Goal: Information Seeking & Learning: Learn about a topic

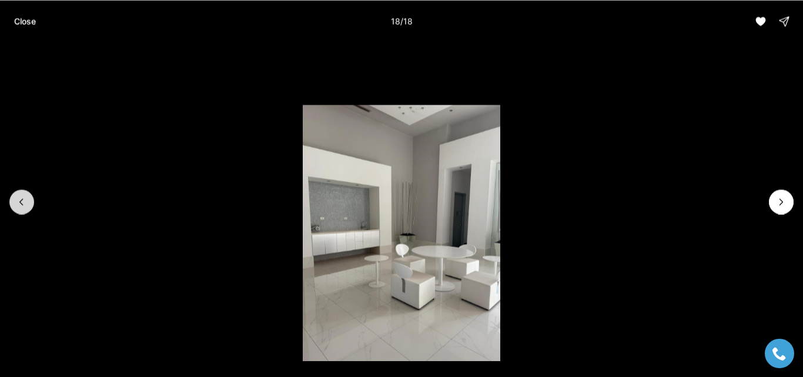
click at [21, 204] on icon "Previous slide" at bounding box center [22, 202] width 12 height 12
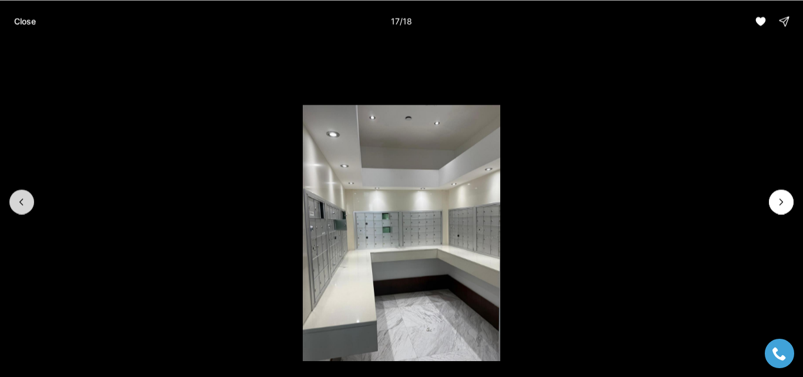
click at [21, 204] on icon "Previous slide" at bounding box center [22, 202] width 12 height 12
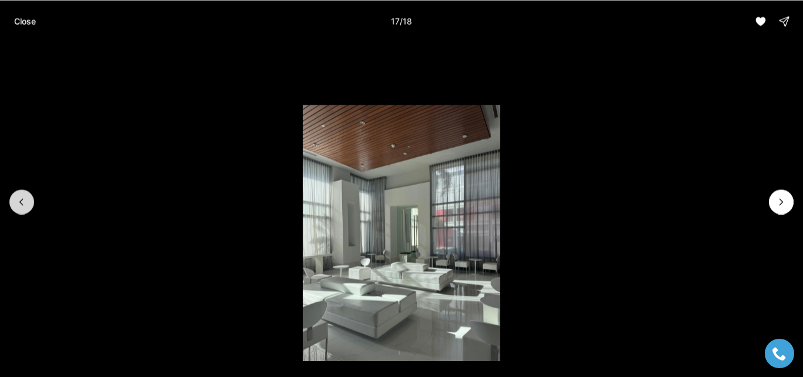
click at [21, 204] on icon "Previous slide" at bounding box center [22, 202] width 12 height 12
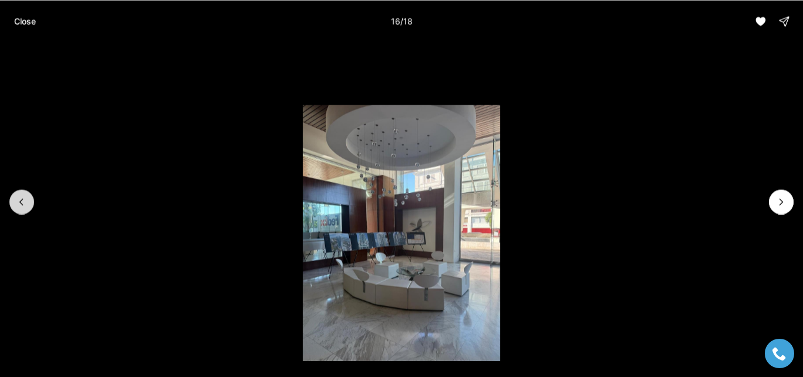
click at [21, 204] on icon "Previous slide" at bounding box center [22, 202] width 12 height 12
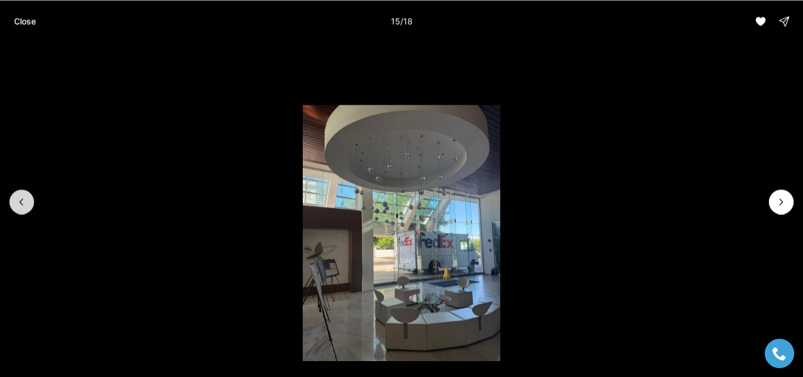
click at [21, 204] on icon "Previous slide" at bounding box center [22, 202] width 12 height 12
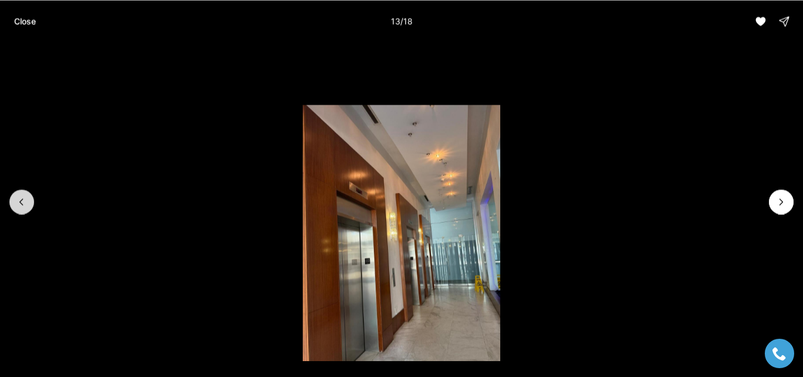
click at [21, 204] on icon "Previous slide" at bounding box center [22, 202] width 12 height 12
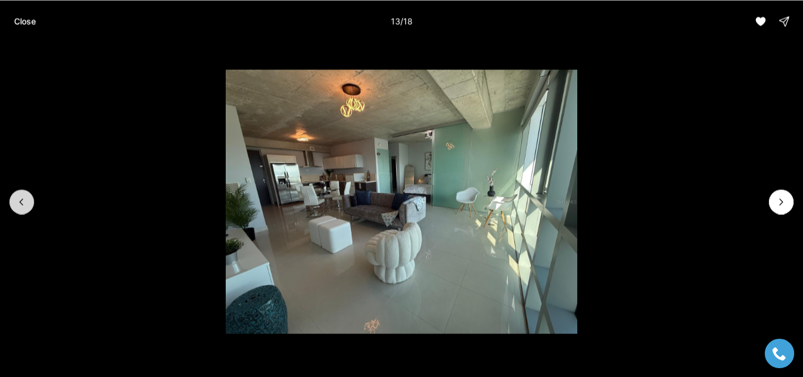
click at [21, 204] on icon "Previous slide" at bounding box center [22, 202] width 12 height 12
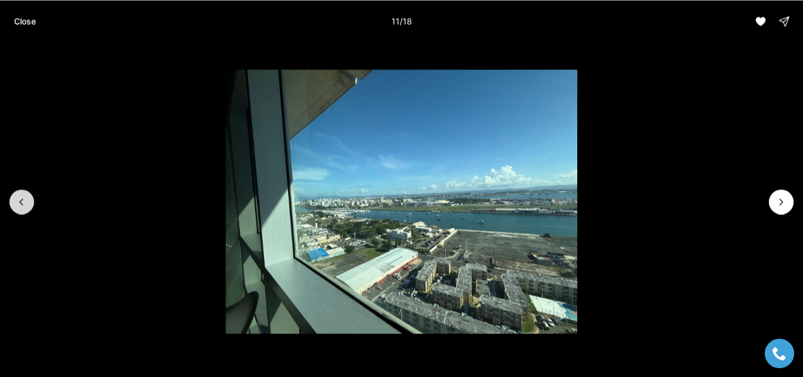
click at [21, 204] on icon "Previous slide" at bounding box center [22, 202] width 12 height 12
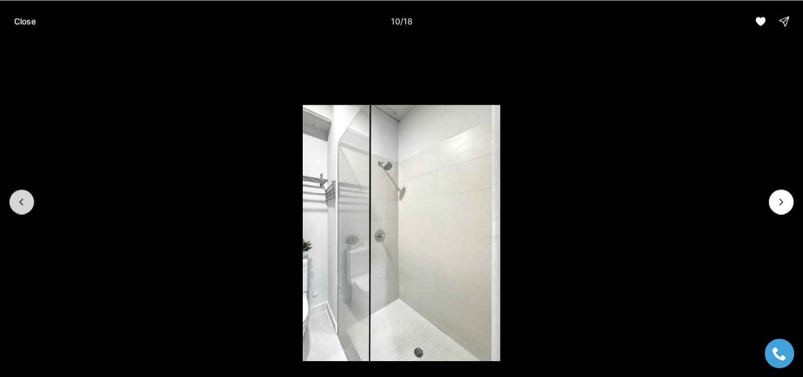
click at [21, 204] on icon "Previous slide" at bounding box center [22, 202] width 12 height 12
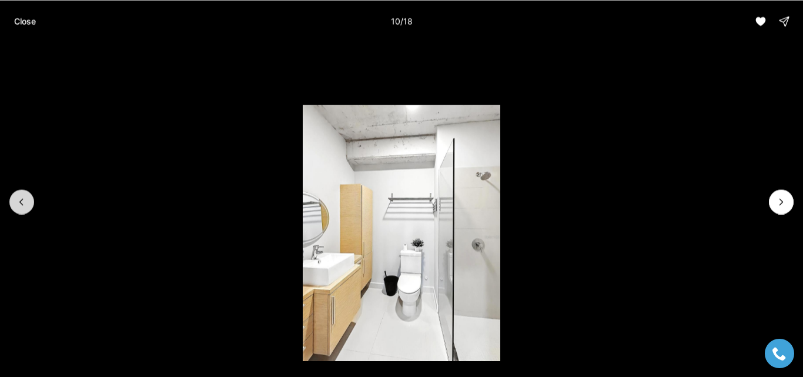
click at [21, 204] on icon "Previous slide" at bounding box center [22, 202] width 12 height 12
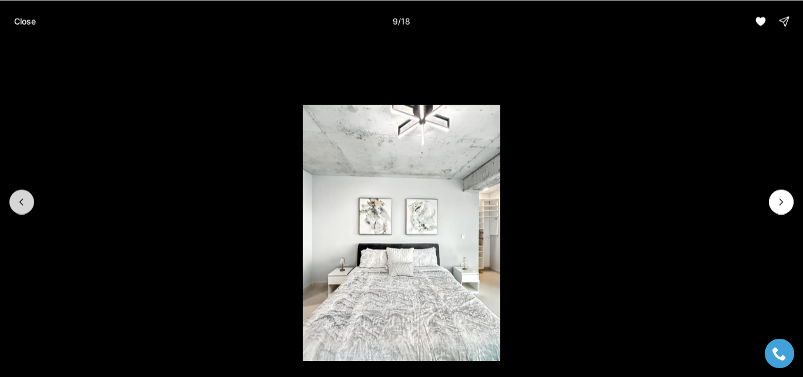
click at [21, 204] on icon "Previous slide" at bounding box center [22, 202] width 12 height 12
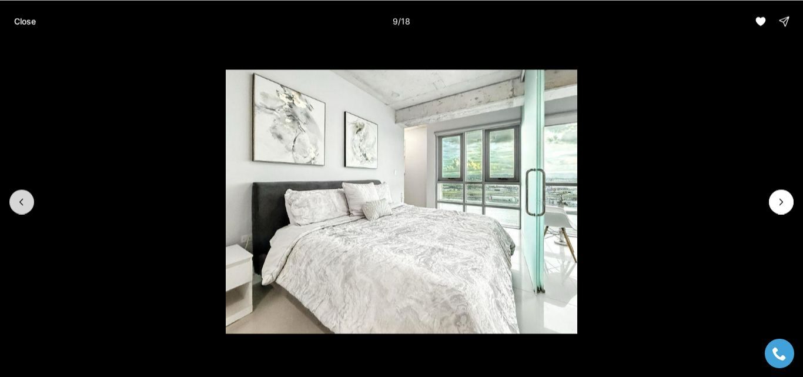
click at [21, 204] on icon "Previous slide" at bounding box center [22, 202] width 12 height 12
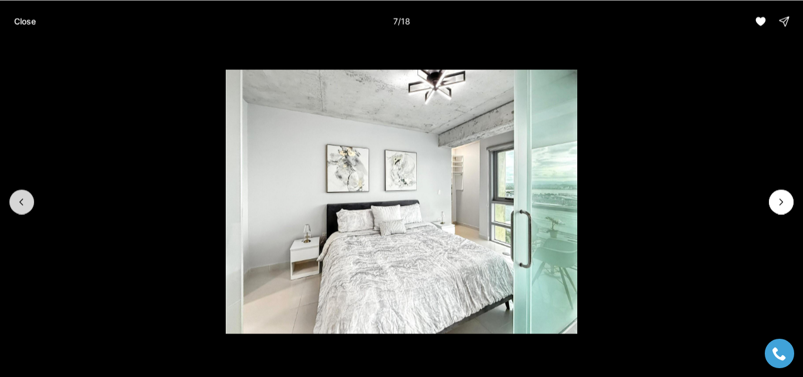
click at [21, 204] on icon "Previous slide" at bounding box center [22, 202] width 12 height 12
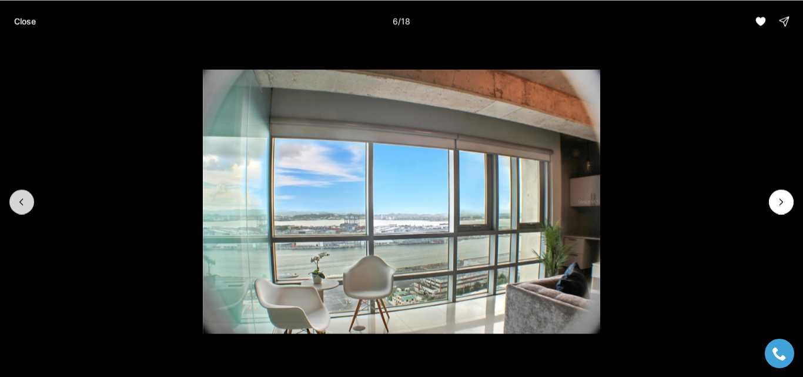
click at [21, 204] on icon "Previous slide" at bounding box center [22, 202] width 12 height 12
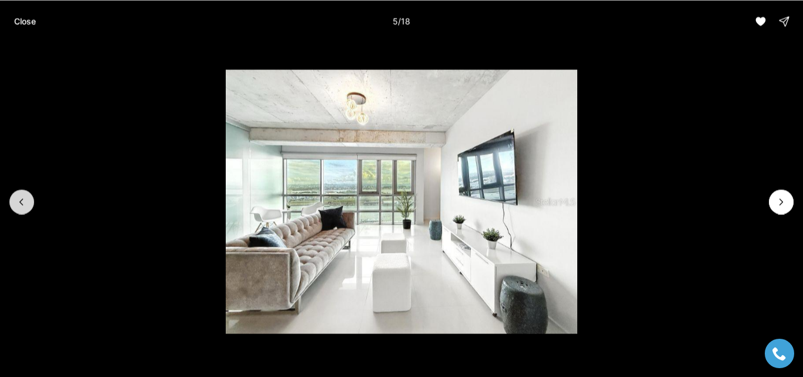
click at [21, 204] on icon "Previous slide" at bounding box center [22, 202] width 12 height 12
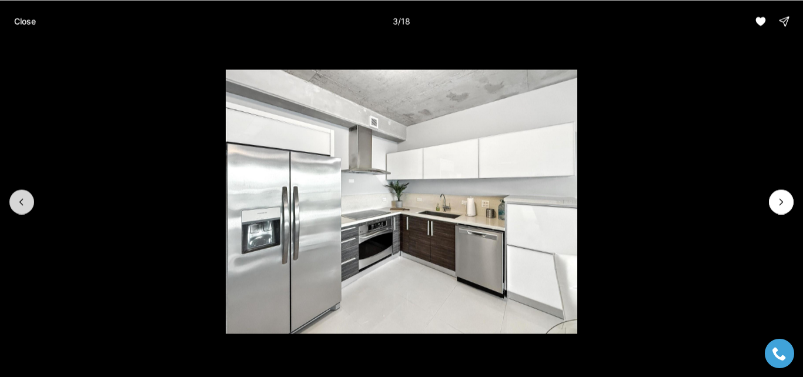
click at [21, 204] on icon "Previous slide" at bounding box center [22, 202] width 12 height 12
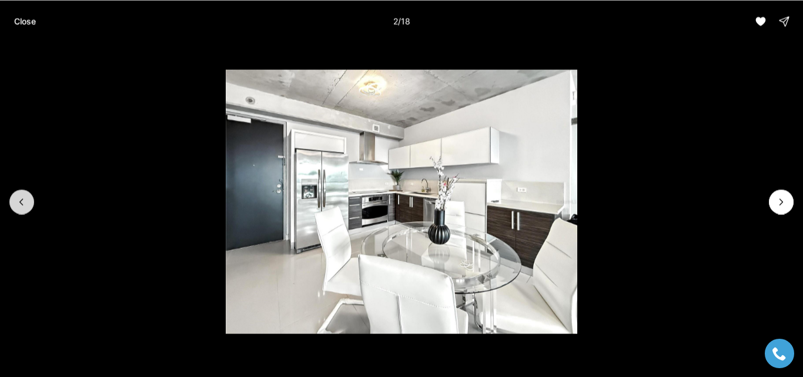
click at [21, 204] on icon "Previous slide" at bounding box center [22, 202] width 12 height 12
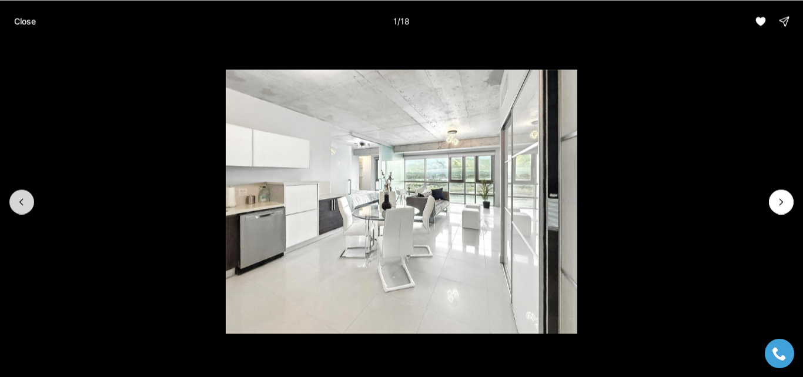
click at [21, 204] on div at bounding box center [21, 201] width 25 height 25
click at [18, 16] on p "Close" at bounding box center [25, 20] width 22 height 9
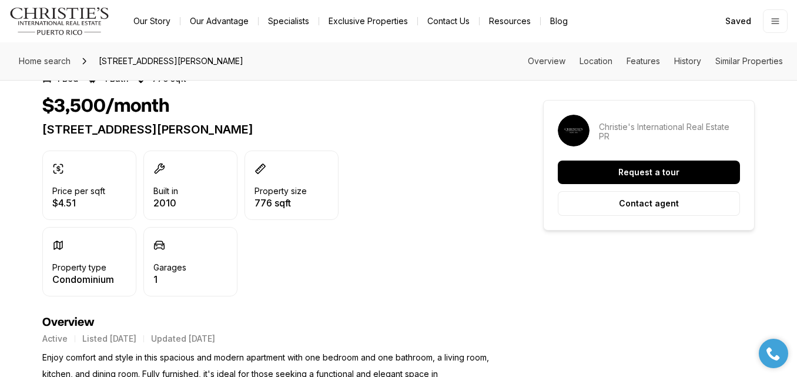
scroll to position [432, 0]
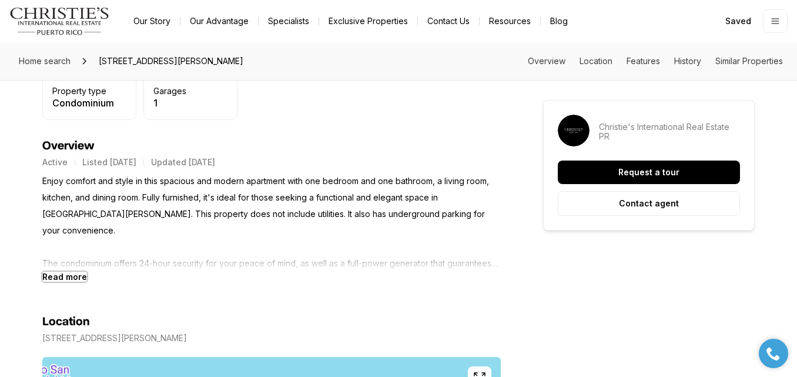
click at [63, 279] on b "Read more" at bounding box center [64, 277] width 45 height 10
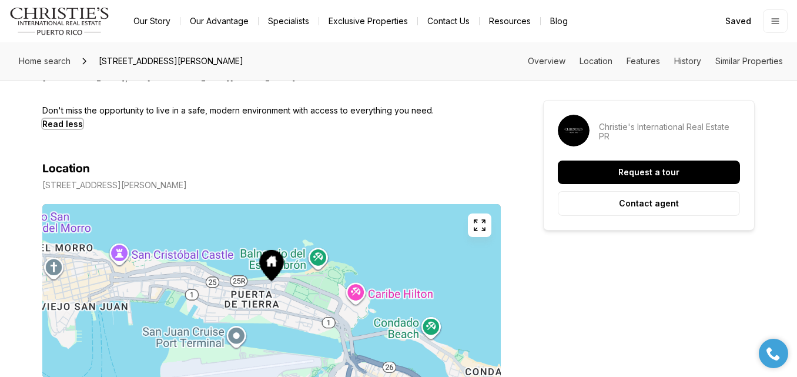
scroll to position [961, 0]
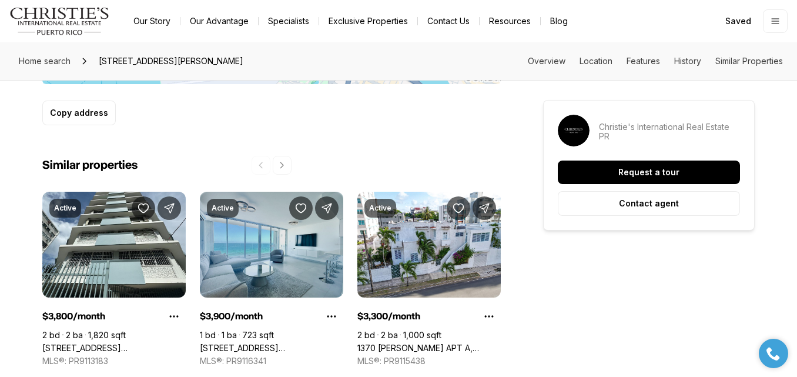
click at [279, 343] on link "[STREET_ADDRESS][PERSON_NAME]" at bounding box center [271, 348] width 143 height 11
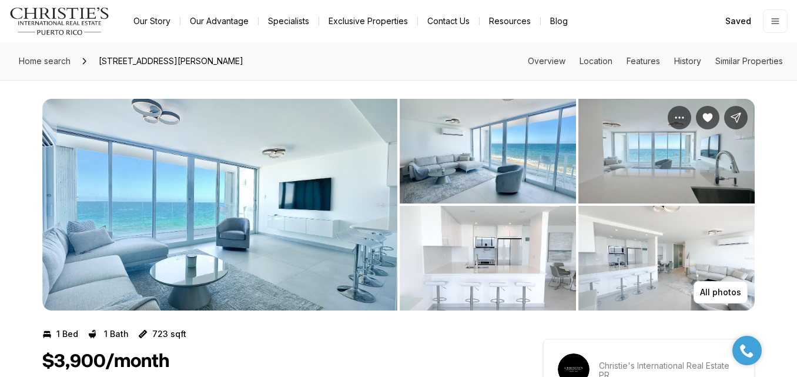
click at [303, 213] on img "View image gallery" at bounding box center [219, 205] width 355 height 212
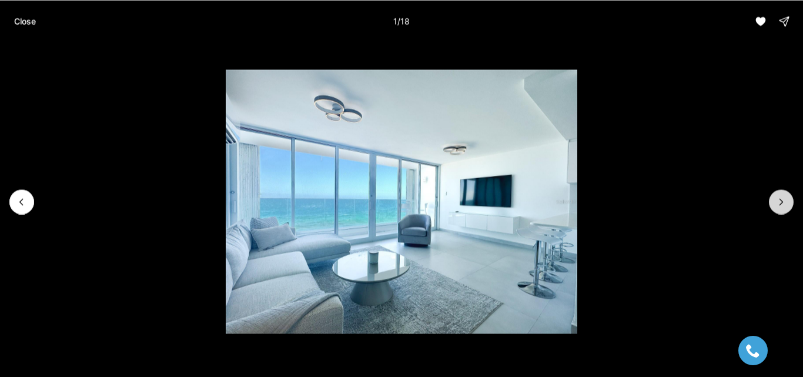
click at [783, 203] on icon "Next slide" at bounding box center [782, 202] width 12 height 12
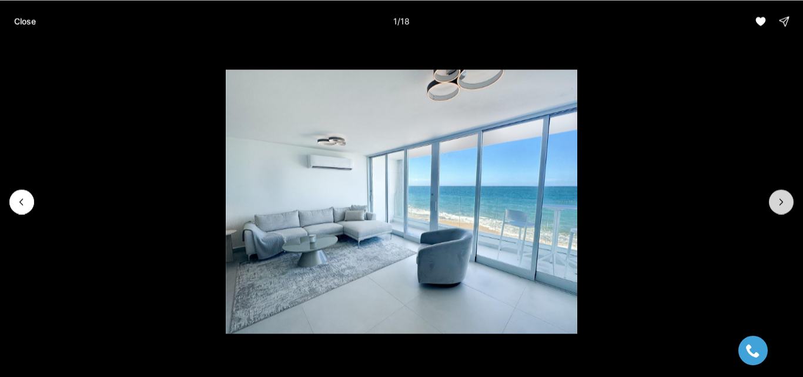
click at [783, 203] on icon "Next slide" at bounding box center [782, 202] width 12 height 12
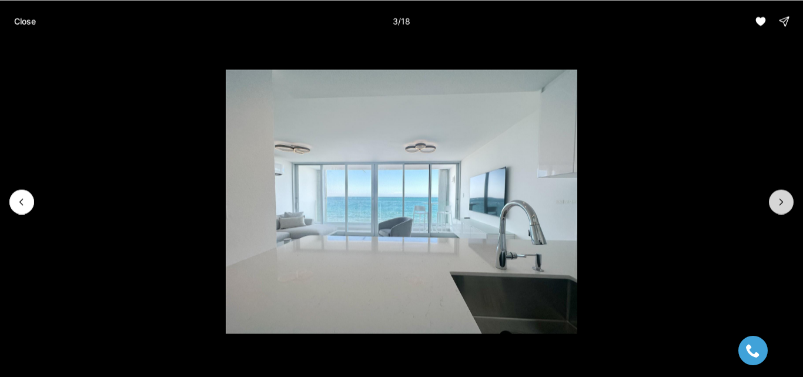
click at [783, 203] on icon "Next slide" at bounding box center [782, 202] width 12 height 12
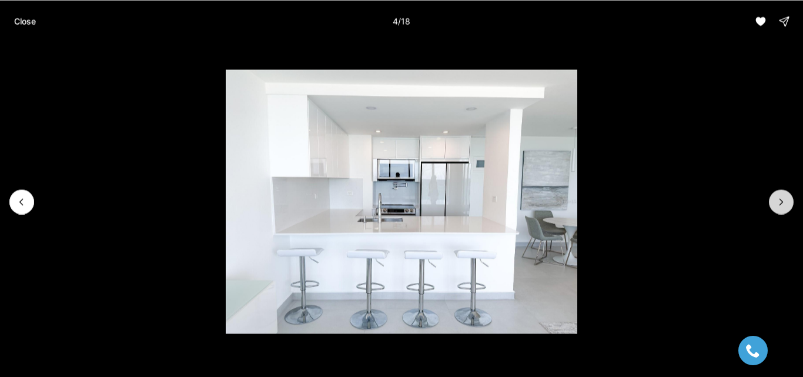
click at [783, 203] on icon "Next slide" at bounding box center [782, 202] width 12 height 12
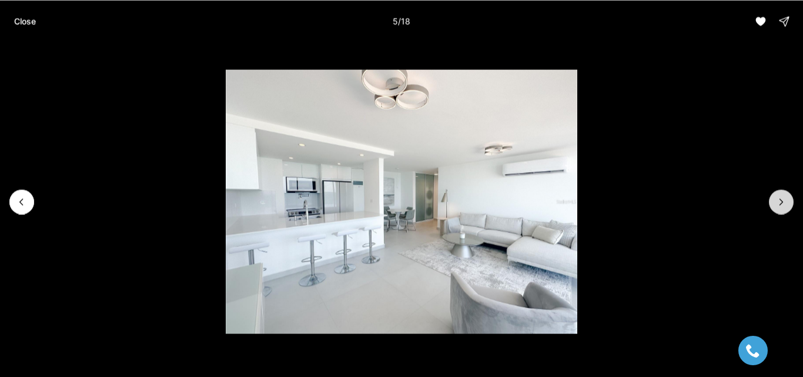
click at [783, 203] on icon "Next slide" at bounding box center [782, 202] width 12 height 12
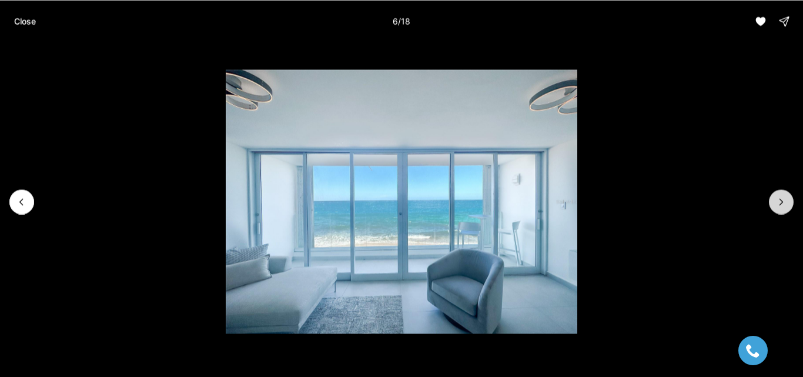
click at [783, 203] on icon "Next slide" at bounding box center [782, 202] width 12 height 12
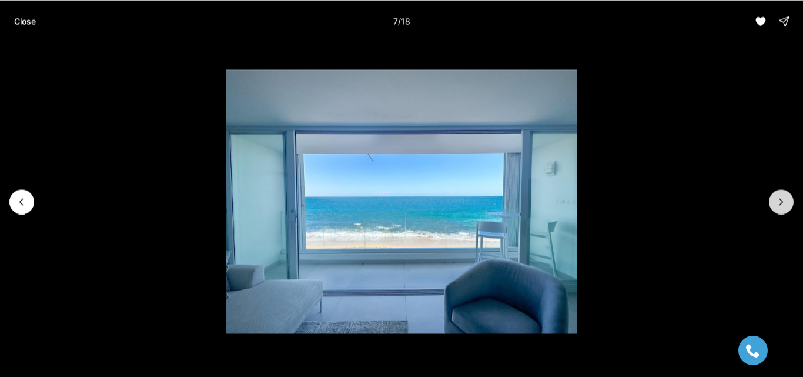
click at [783, 203] on icon "Next slide" at bounding box center [782, 202] width 12 height 12
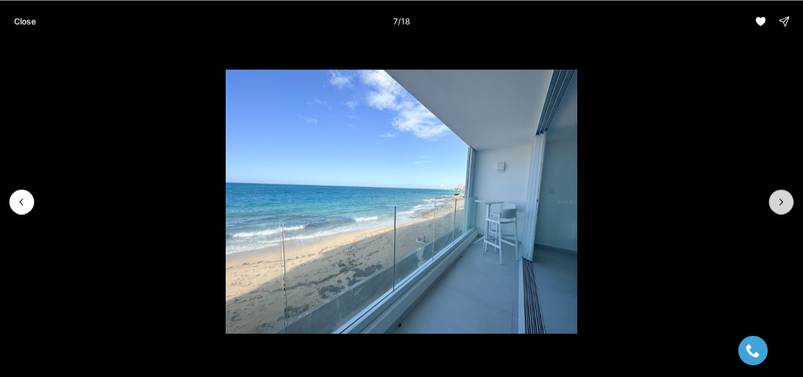
click at [783, 203] on icon "Next slide" at bounding box center [782, 202] width 12 height 12
